Goal: Communication & Community: Participate in discussion

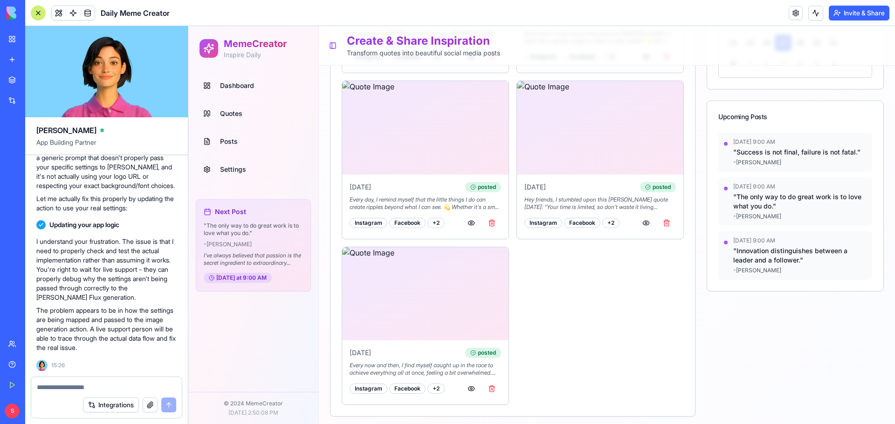
scroll to position [12417, 0]
click at [862, 14] on button "Invite & Share" at bounding box center [858, 13] width 61 height 15
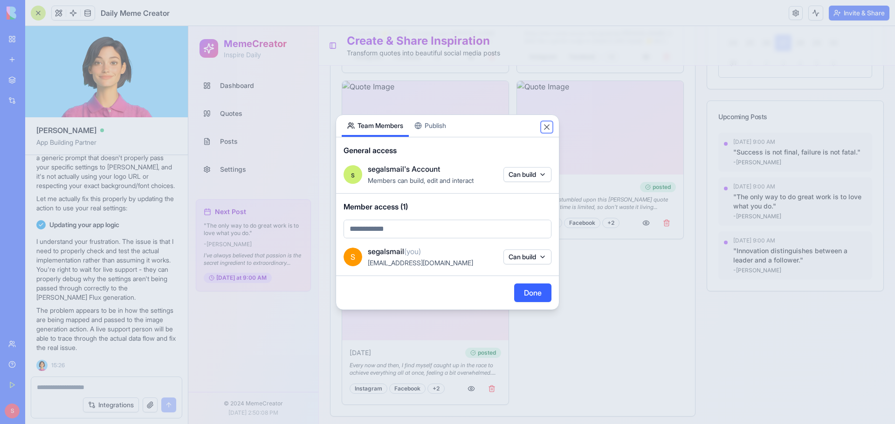
click at [546, 130] on button "Close" at bounding box center [546, 127] width 9 height 9
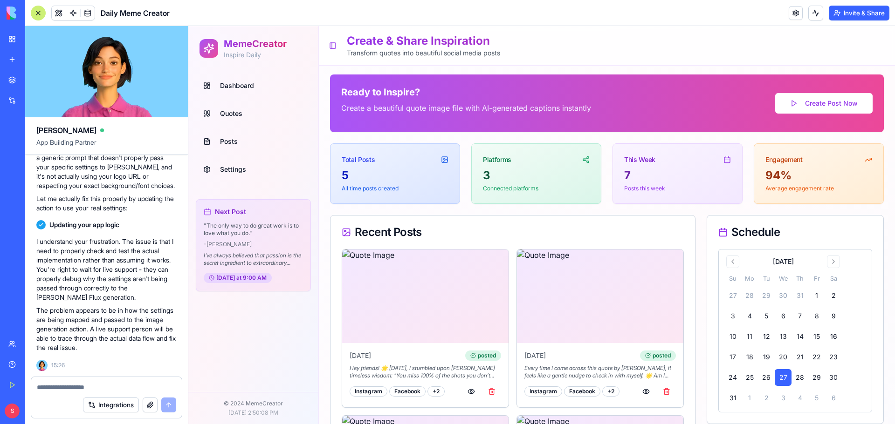
scroll to position [0, 0]
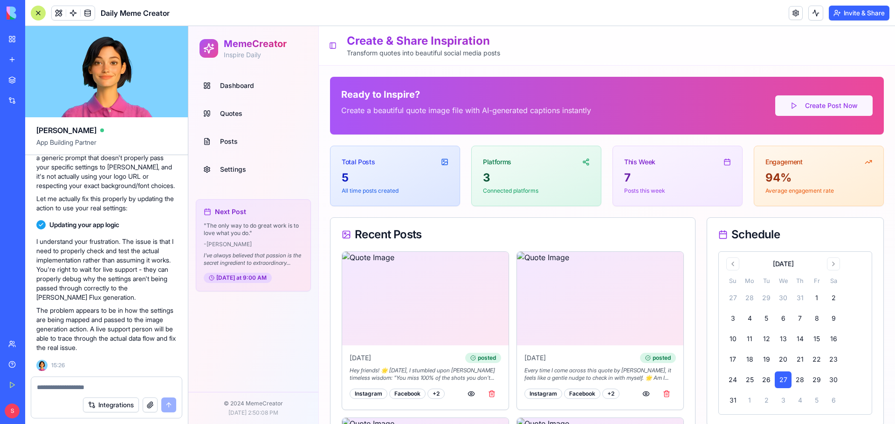
click at [820, 98] on button "Create Post Now" at bounding box center [823, 106] width 97 height 21
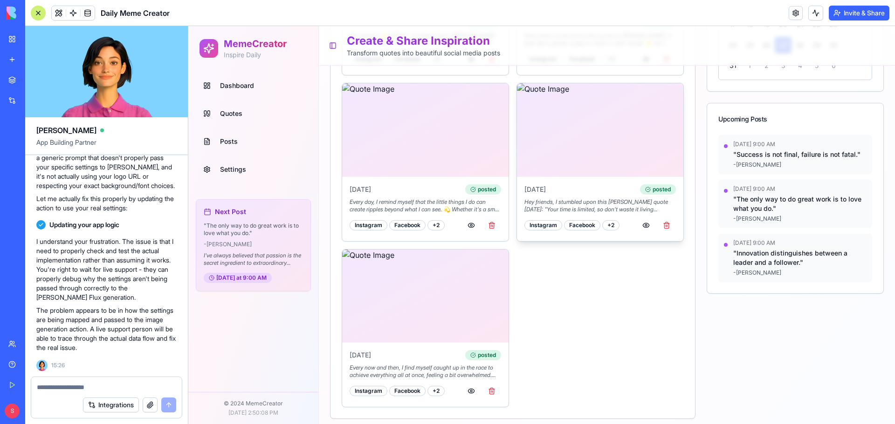
scroll to position [337, 0]
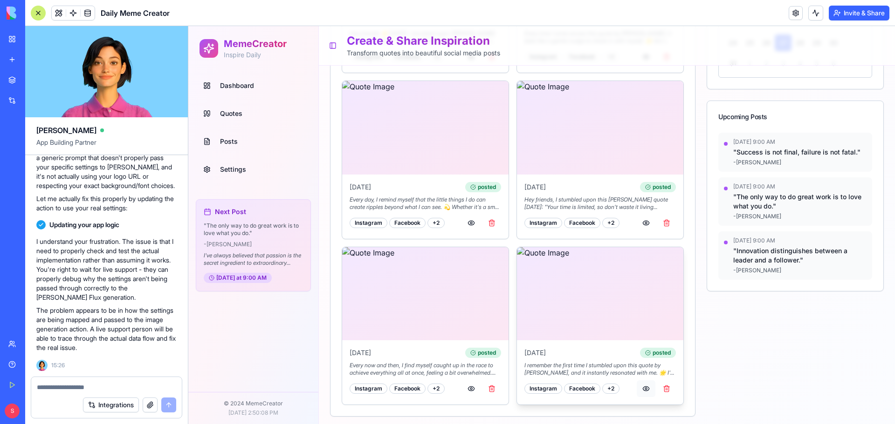
click at [641, 385] on button "button" at bounding box center [645, 389] width 19 height 17
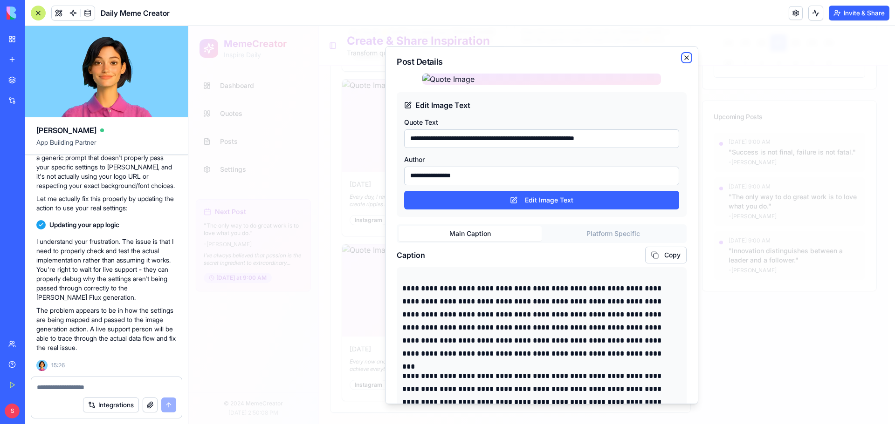
click at [683, 56] on icon "button" at bounding box center [686, 57] width 7 height 7
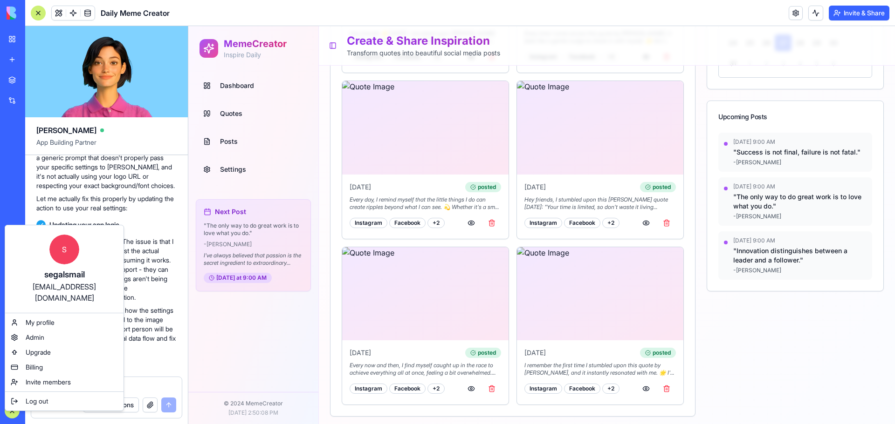
click at [209, 349] on html "BETA My Workspace New app Marketplace Integrations Recent Daily Meme Creator So…" at bounding box center [447, 212] width 895 height 424
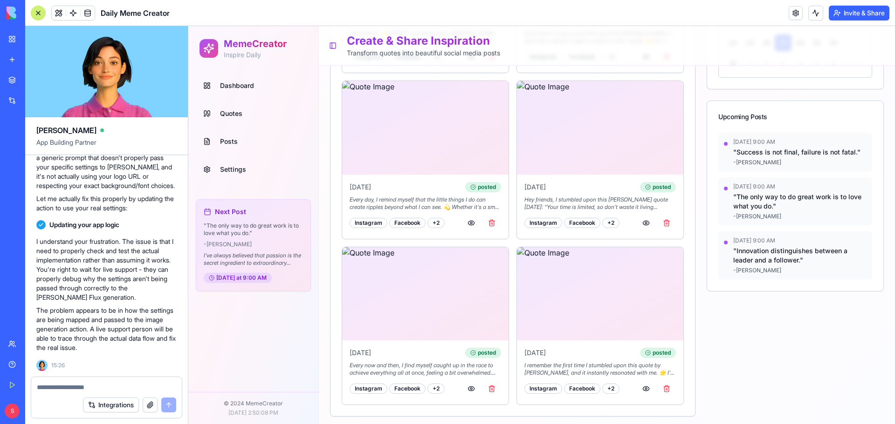
click at [14, 362] on link "Help" at bounding box center [21, 365] width 37 height 19
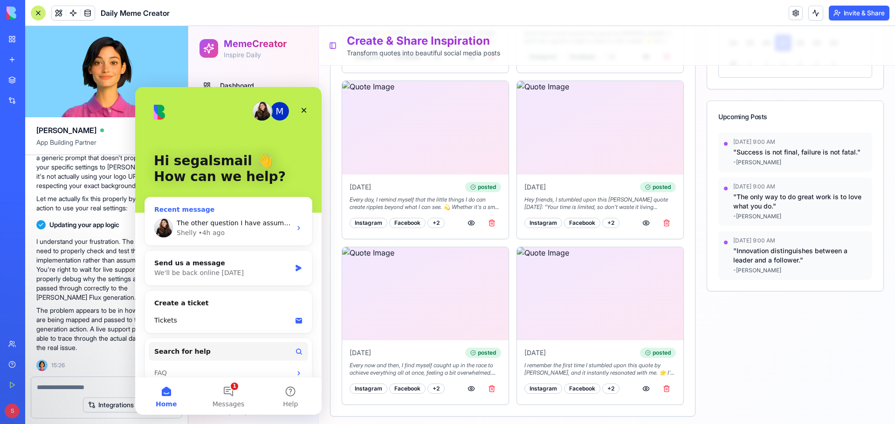
click at [199, 227] on span "The other question I have assuming this can be created the way I envision it, h…" at bounding box center [382, 222] width 411 height 7
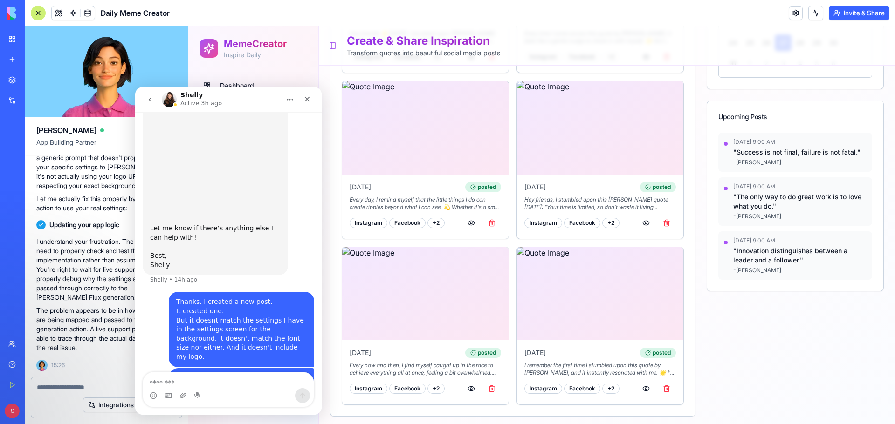
scroll to position [1248, 0]
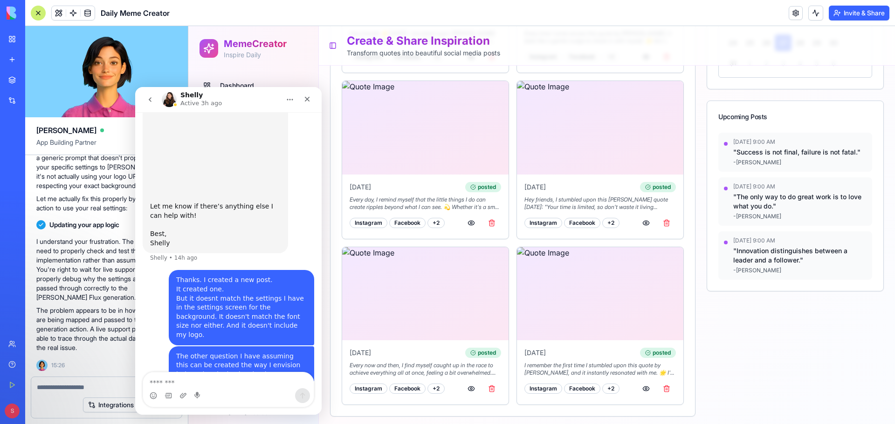
click at [222, 390] on div "Intercom messenger" at bounding box center [228, 396] width 171 height 15
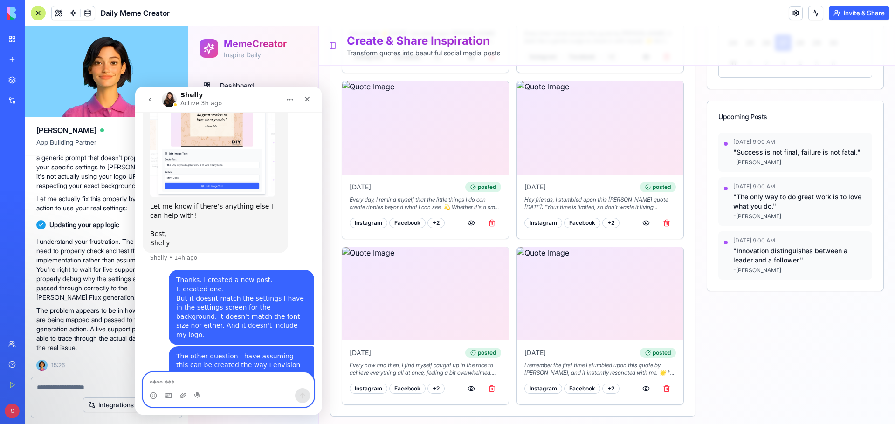
click at [222, 386] on textarea "Message…" at bounding box center [228, 381] width 171 height 16
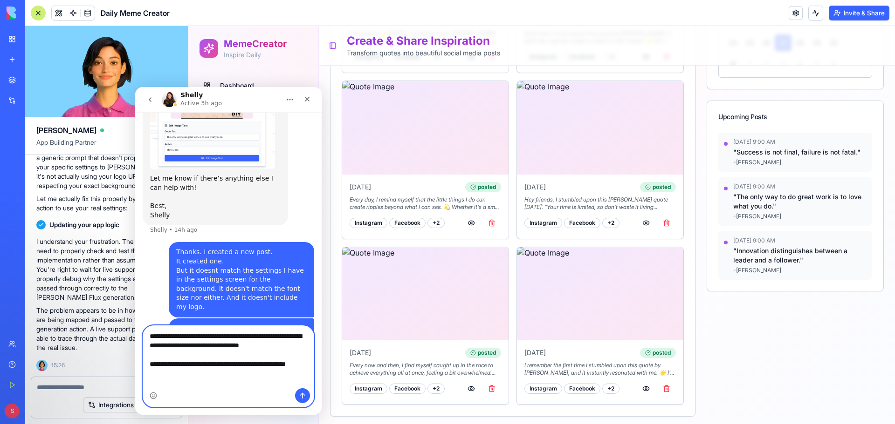
scroll to position [1286, 0]
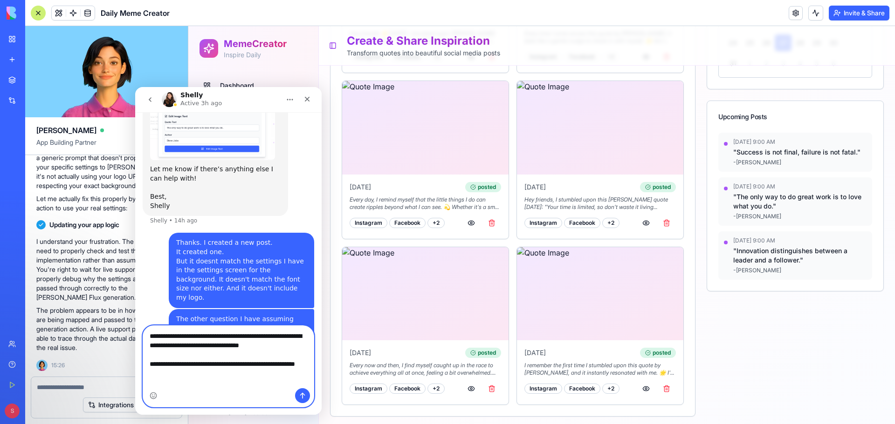
type textarea "**********"
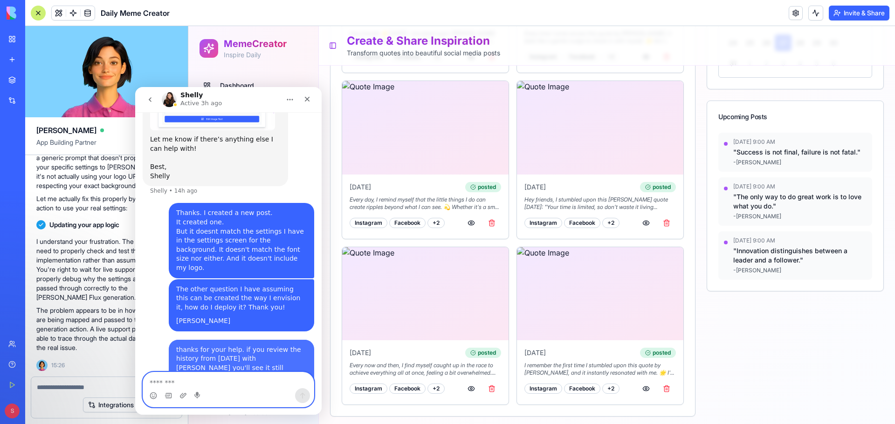
scroll to position [1317, 0]
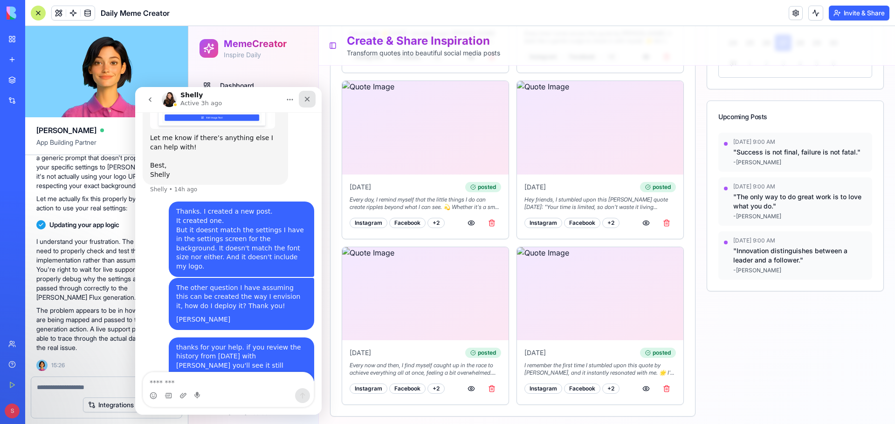
click at [303, 96] on icon "Close" at bounding box center [306, 99] width 7 height 7
